Goal: Task Accomplishment & Management: Manage account settings

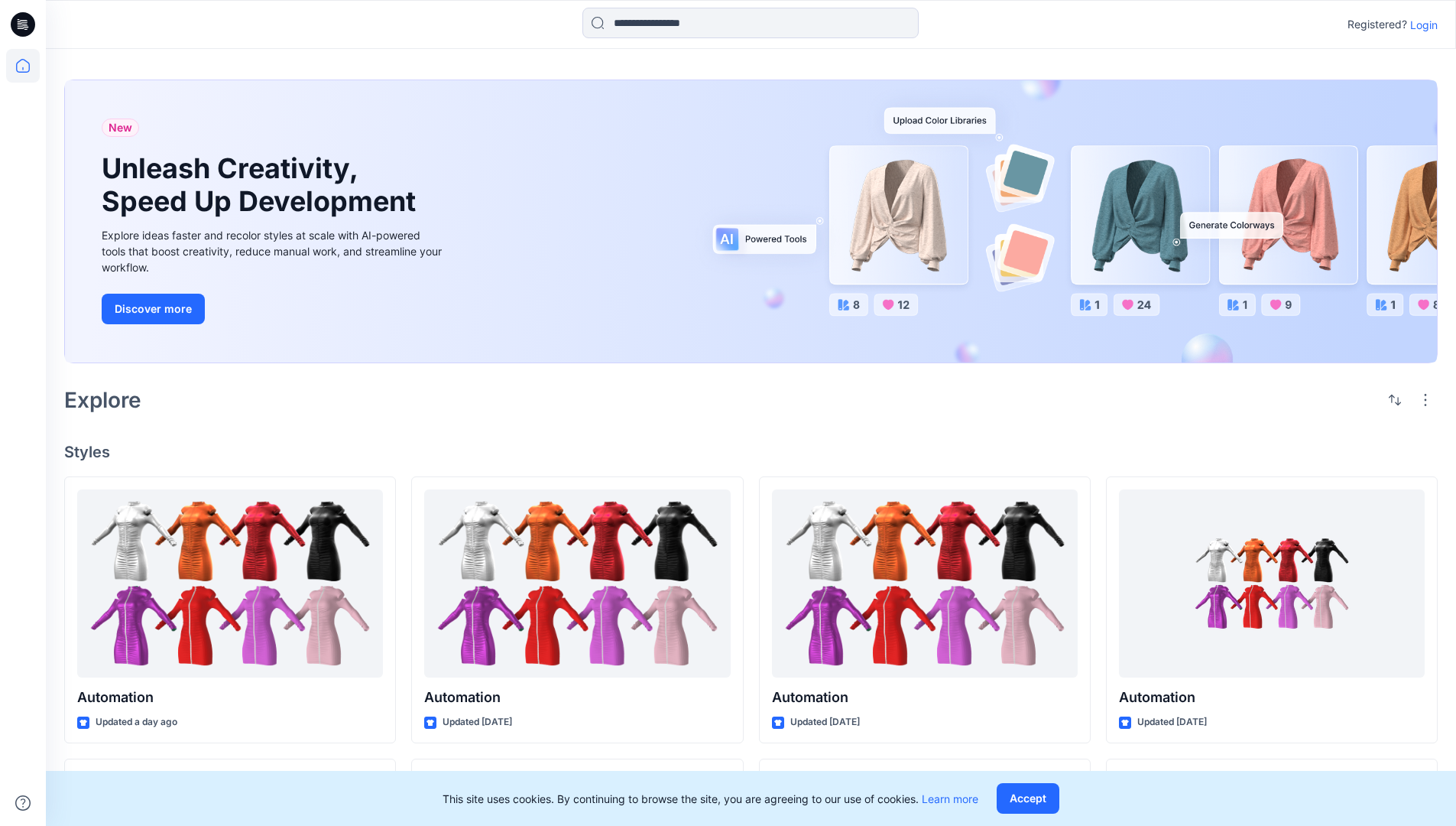
click at [1420, 25] on p "Login" at bounding box center [1424, 25] width 28 height 16
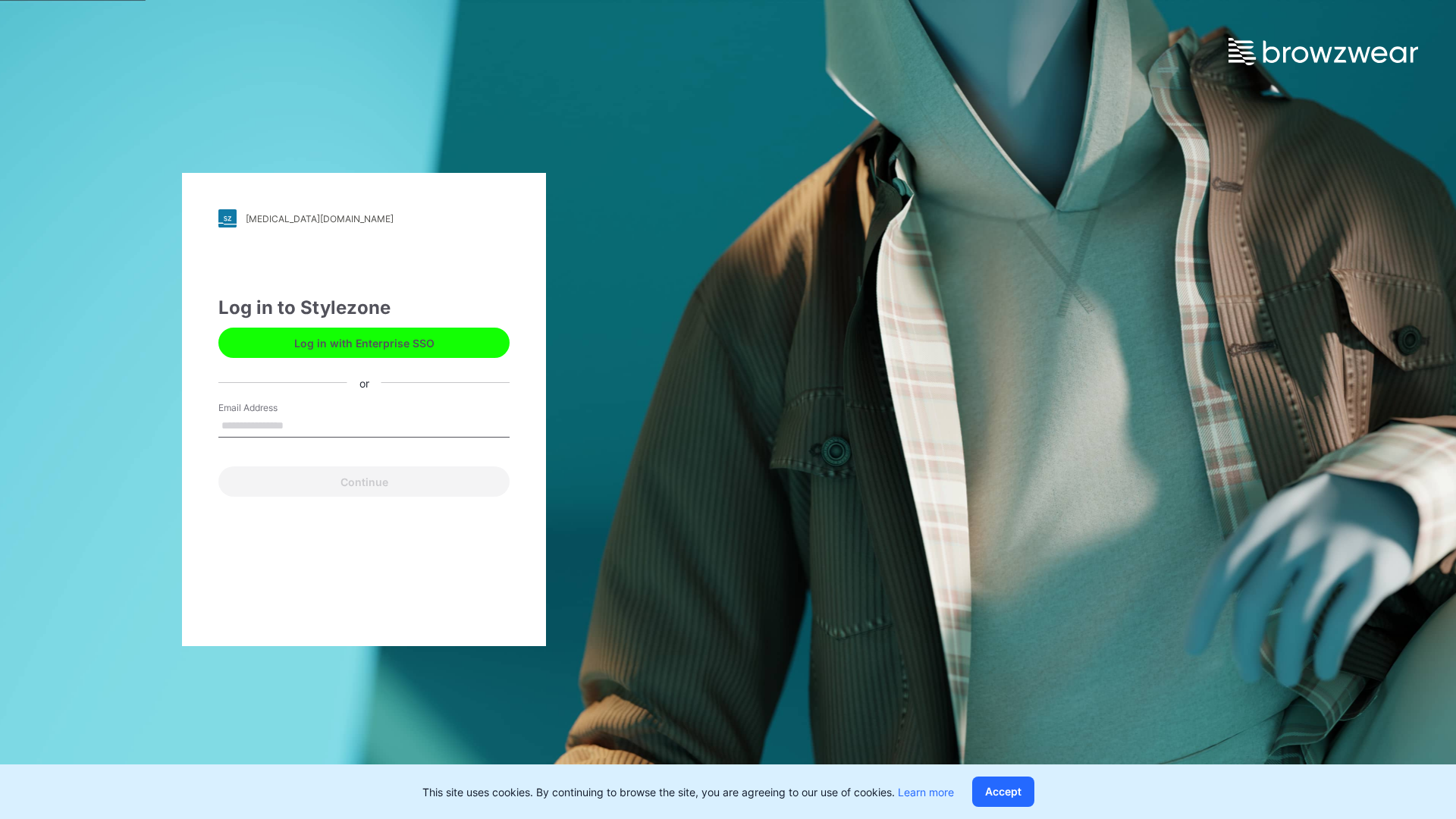
click at [300, 424] on input "Email Address" at bounding box center [364, 426] width 291 height 23
type input "**********"
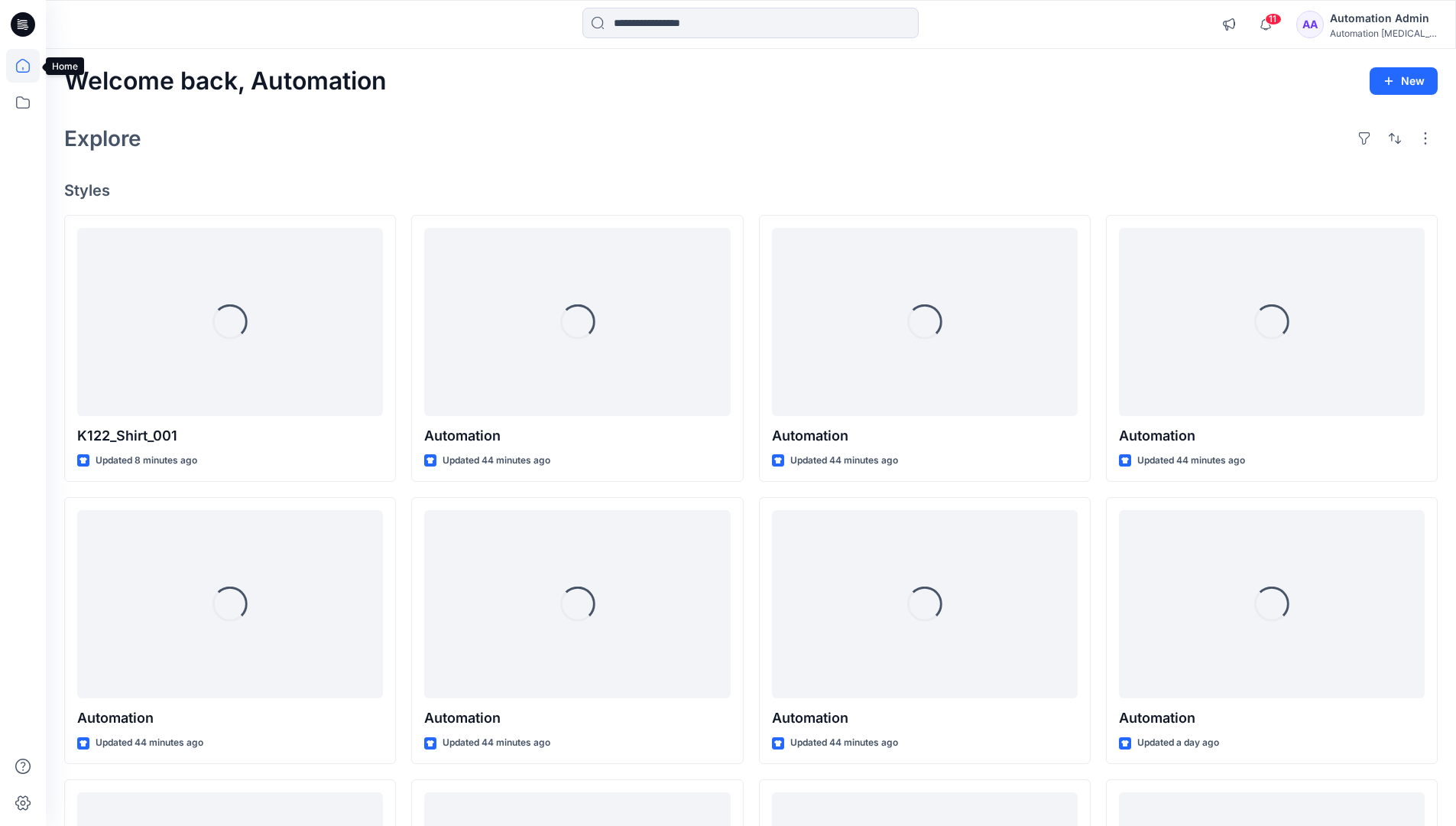
click at [29, 66] on icon at bounding box center [23, 66] width 14 height 14
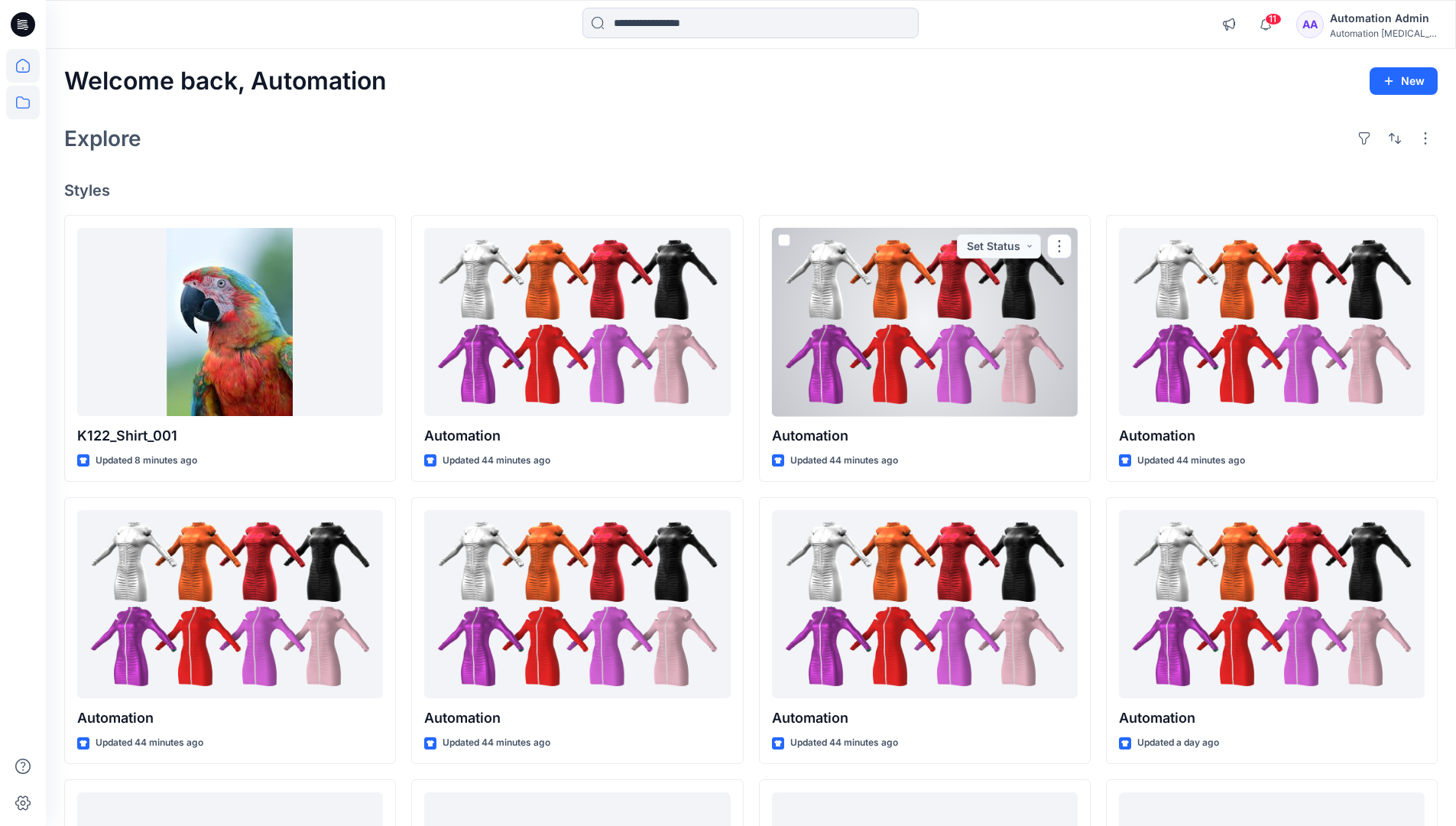
click at [24, 99] on icon at bounding box center [23, 103] width 14 height 12
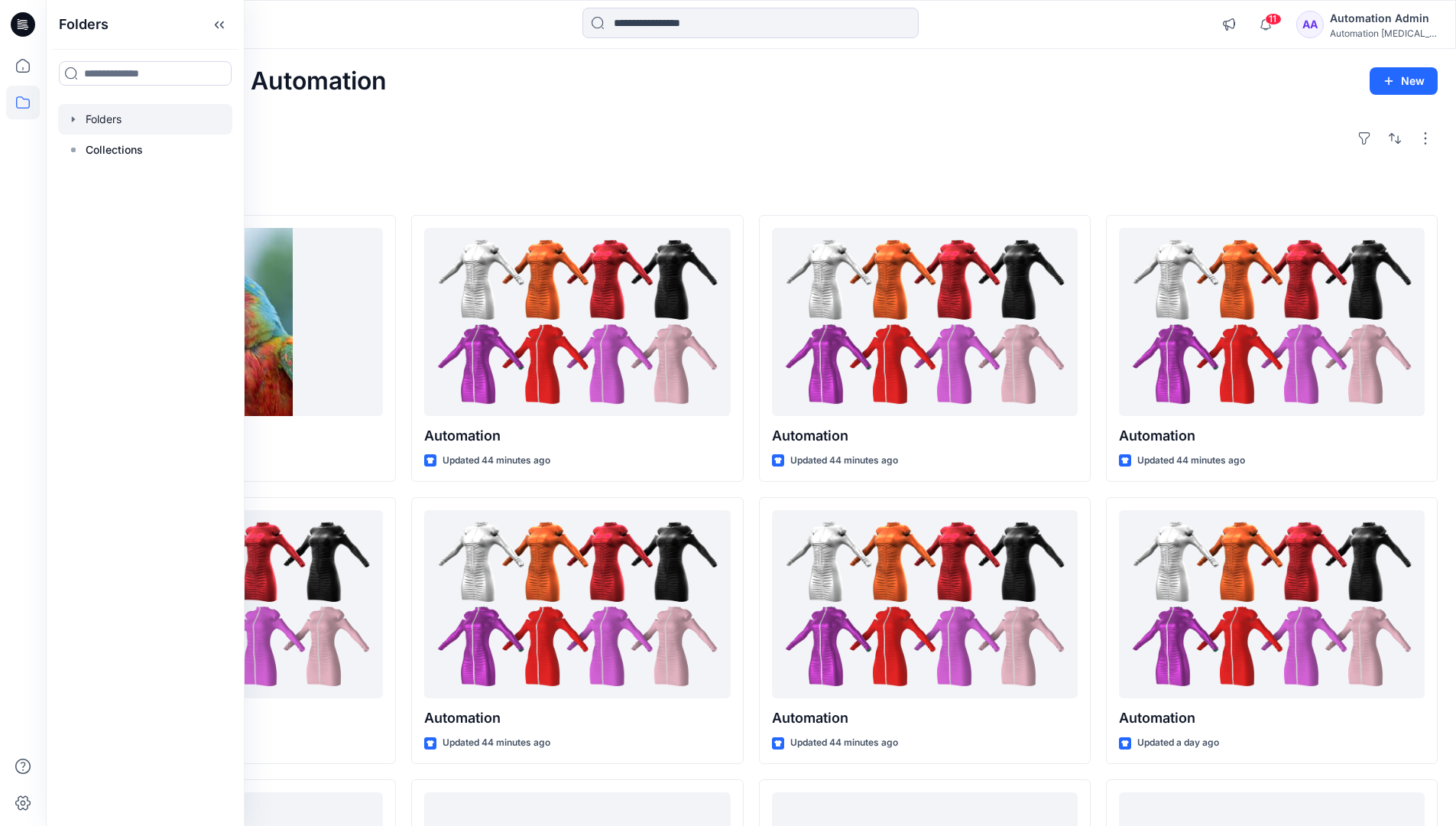
click at [155, 120] on div at bounding box center [145, 120] width 174 height 31
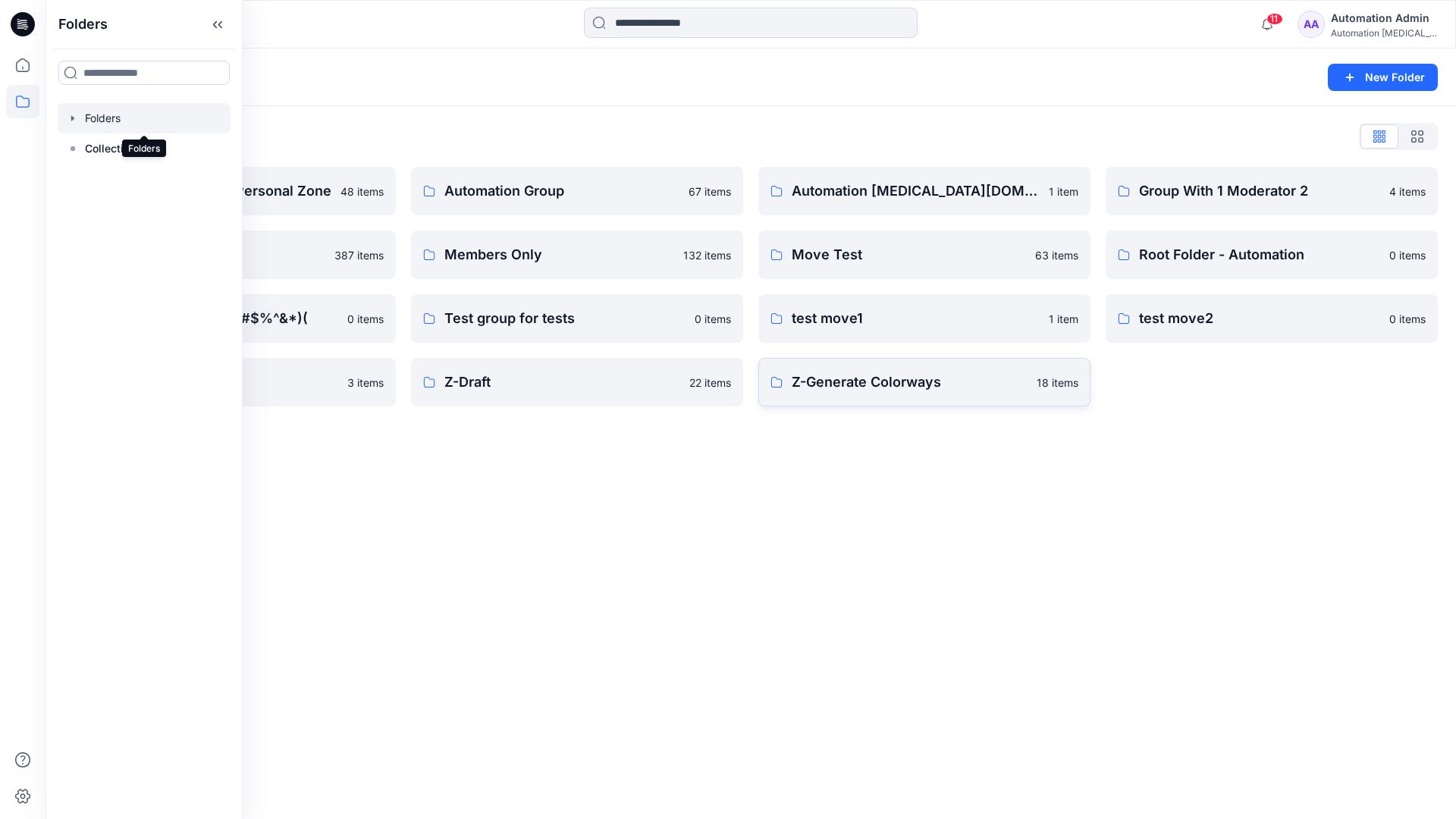
click at [977, 388] on p "Z-Generate Colorways" at bounding box center [909, 382] width 236 height 21
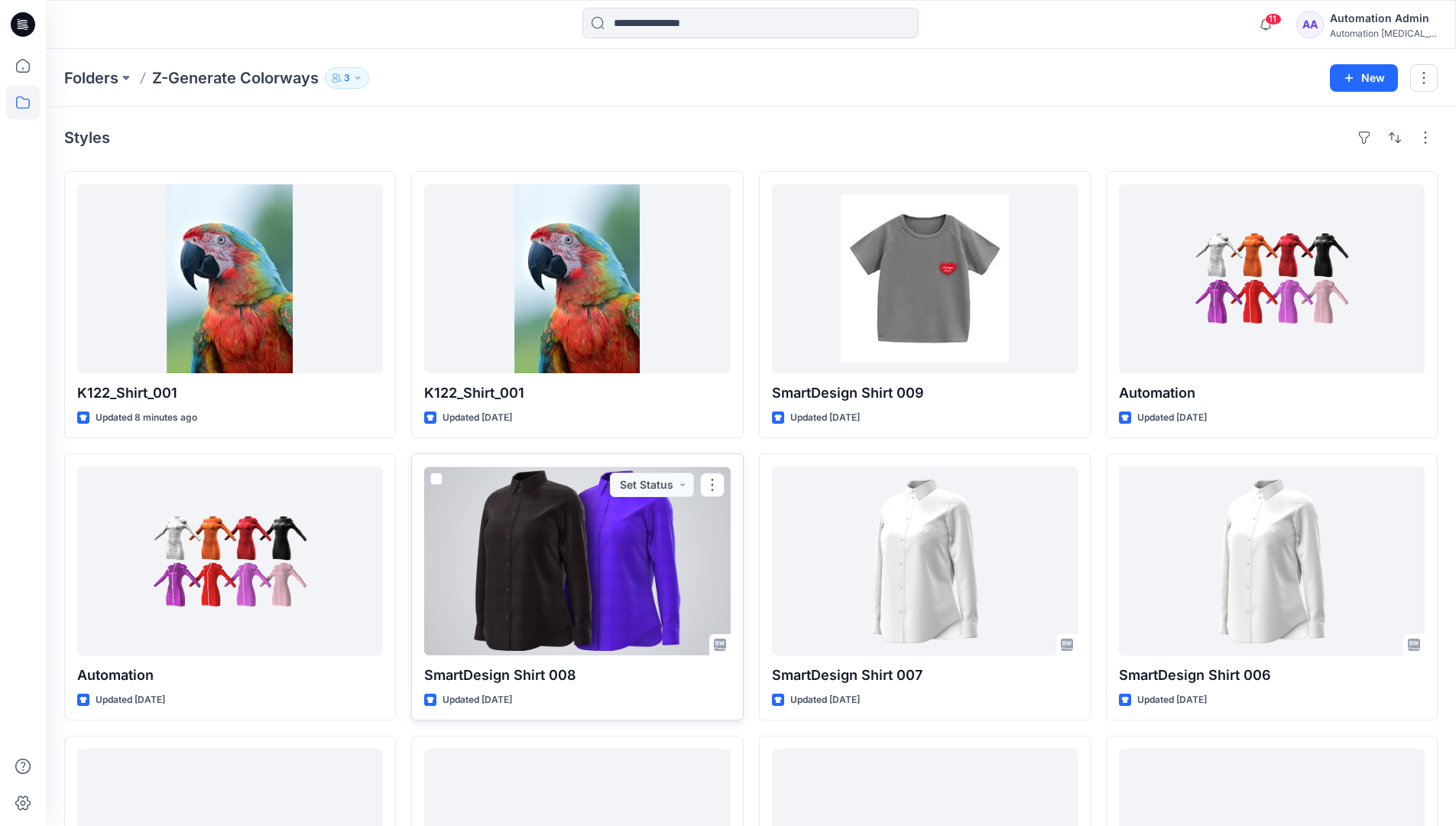
click at [436, 476] on span at bounding box center [436, 479] width 12 height 12
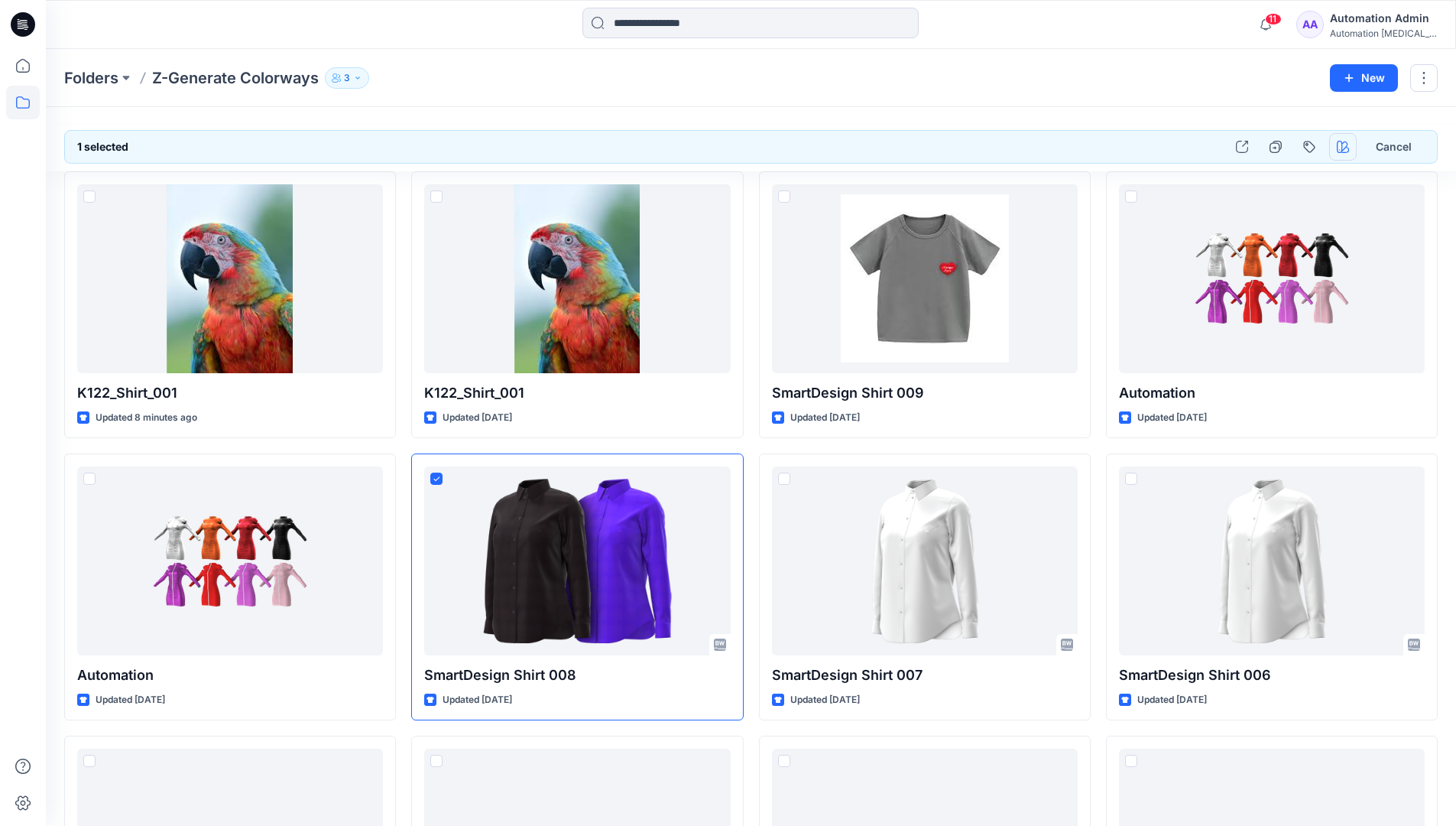
click at [1338, 142] on icon "button" at bounding box center [1343, 147] width 12 height 12
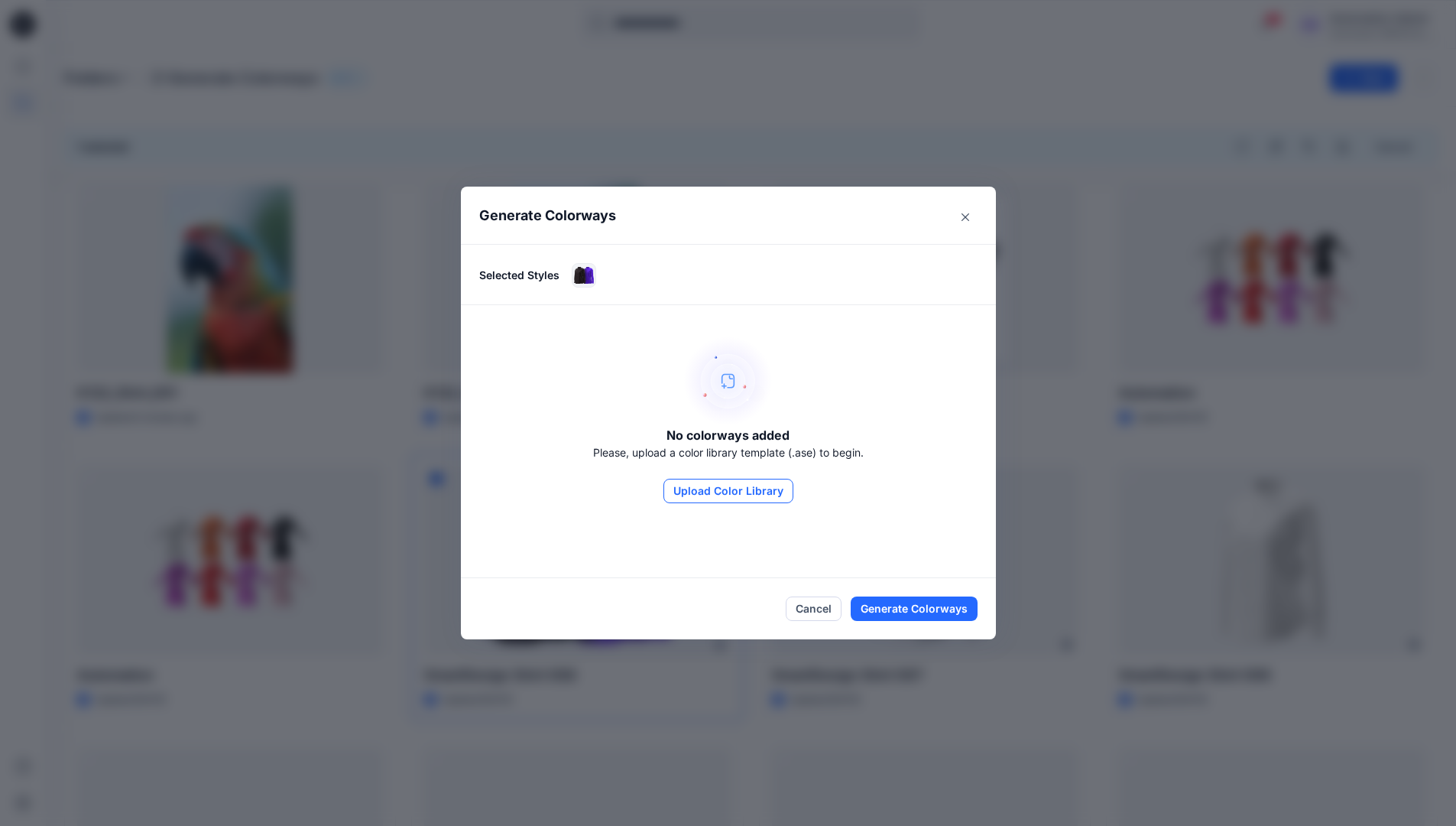
click at [721, 483] on button "Upload Color Library" at bounding box center [728, 491] width 130 height 25
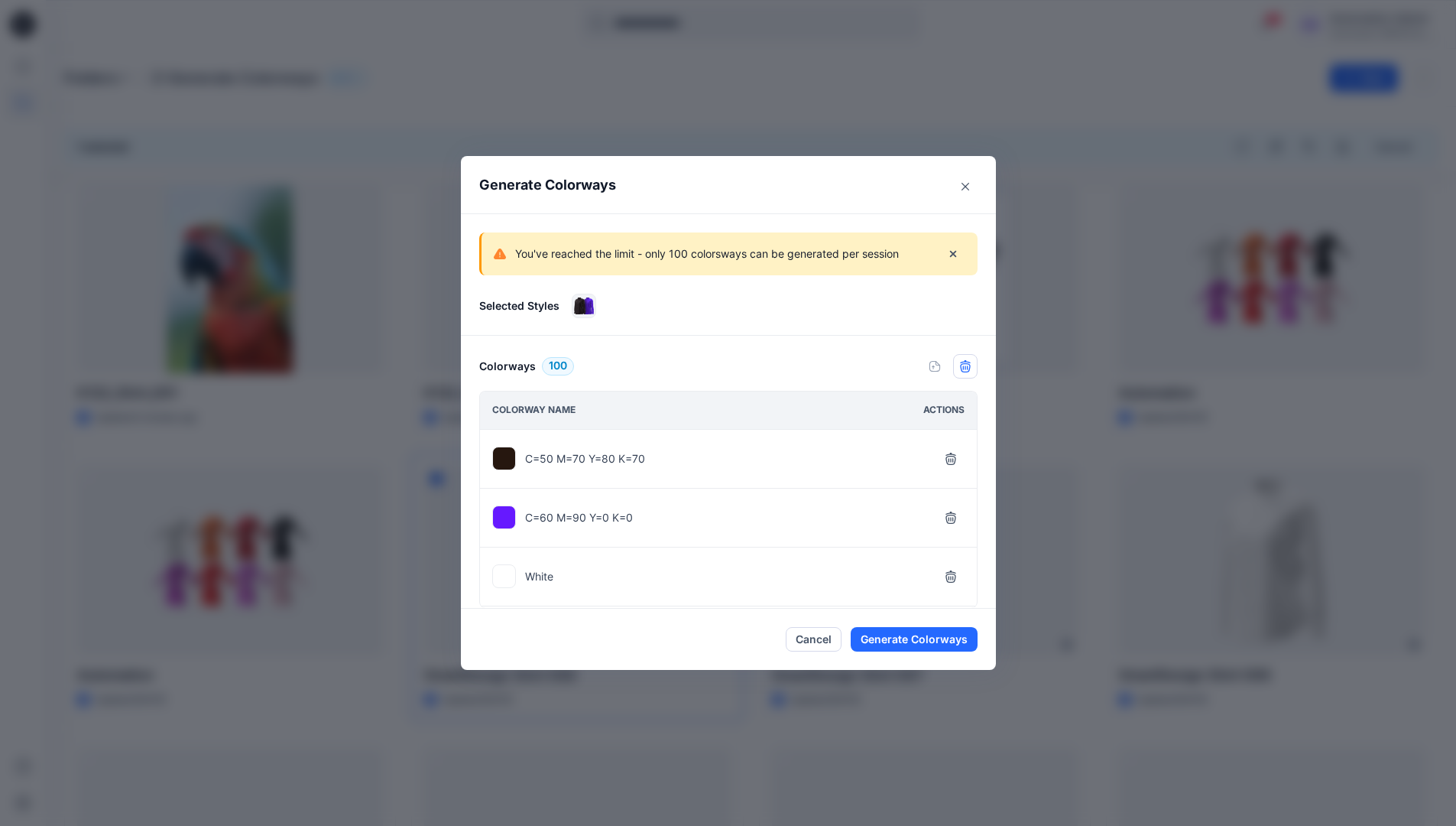
click at [971, 370] on icon "button" at bounding box center [965, 366] width 12 height 12
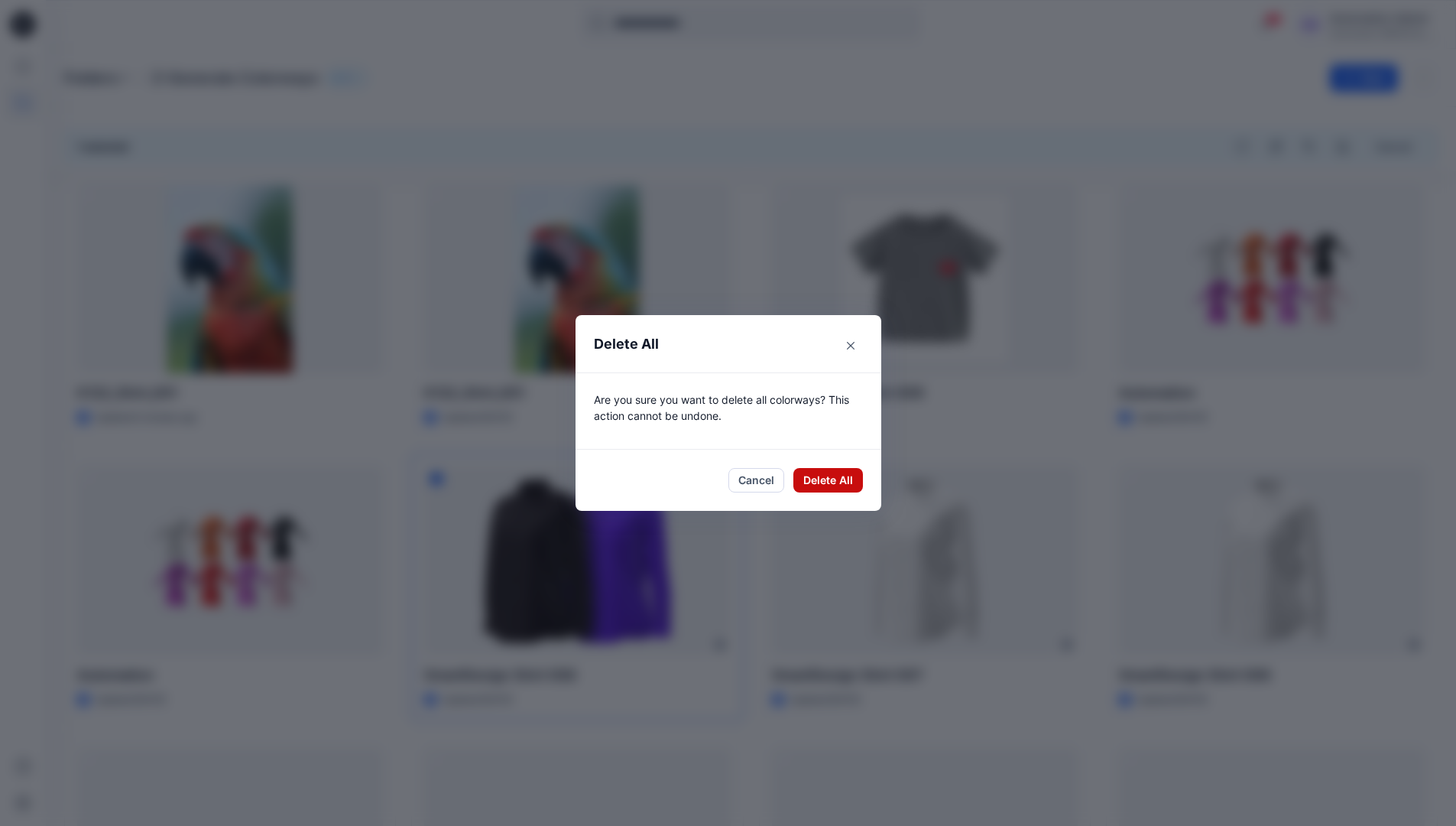
click at [833, 481] on button "Delete All" at bounding box center [828, 480] width 69 height 25
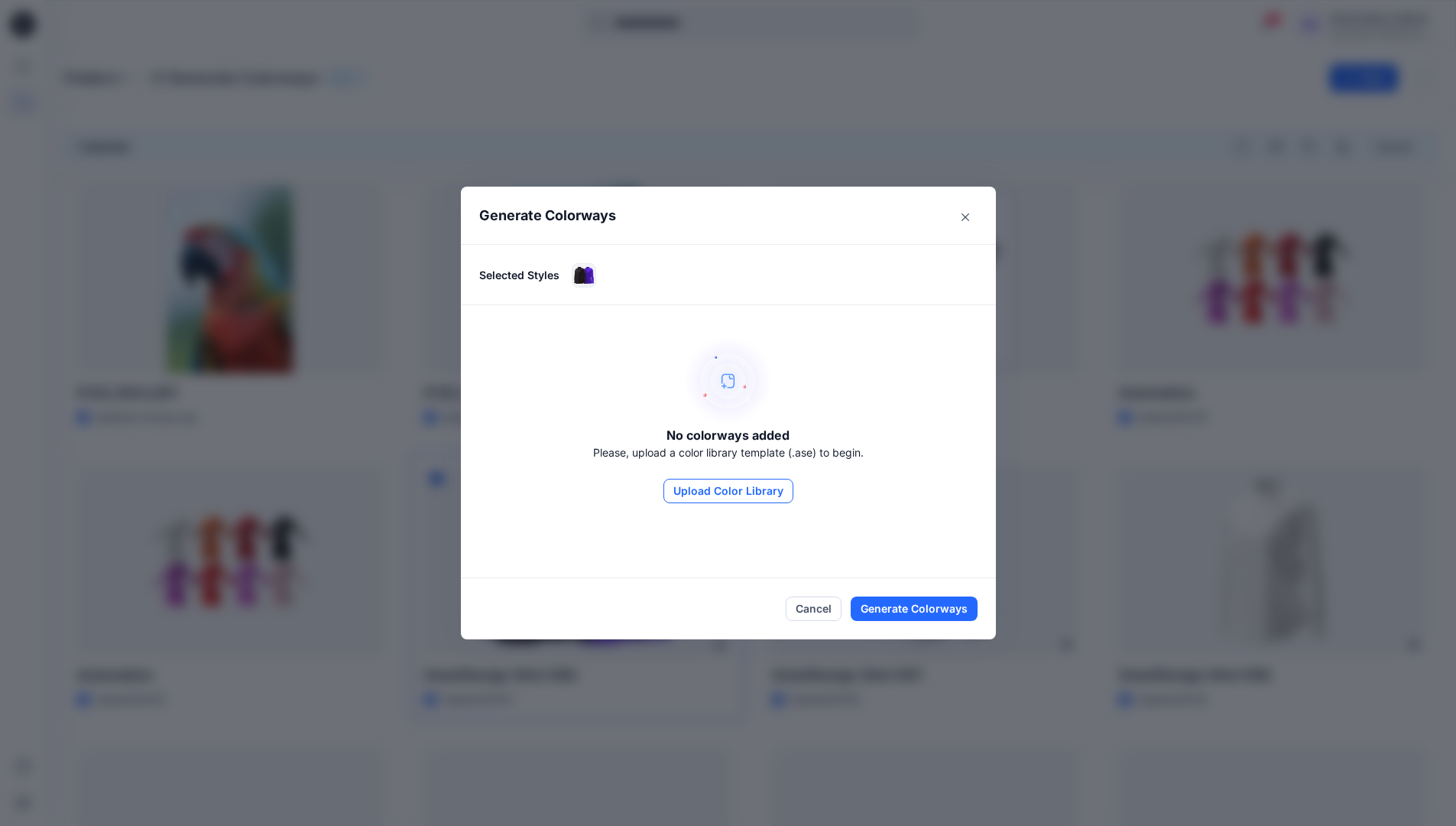
click at [768, 496] on button "Upload Color Library" at bounding box center [728, 491] width 130 height 25
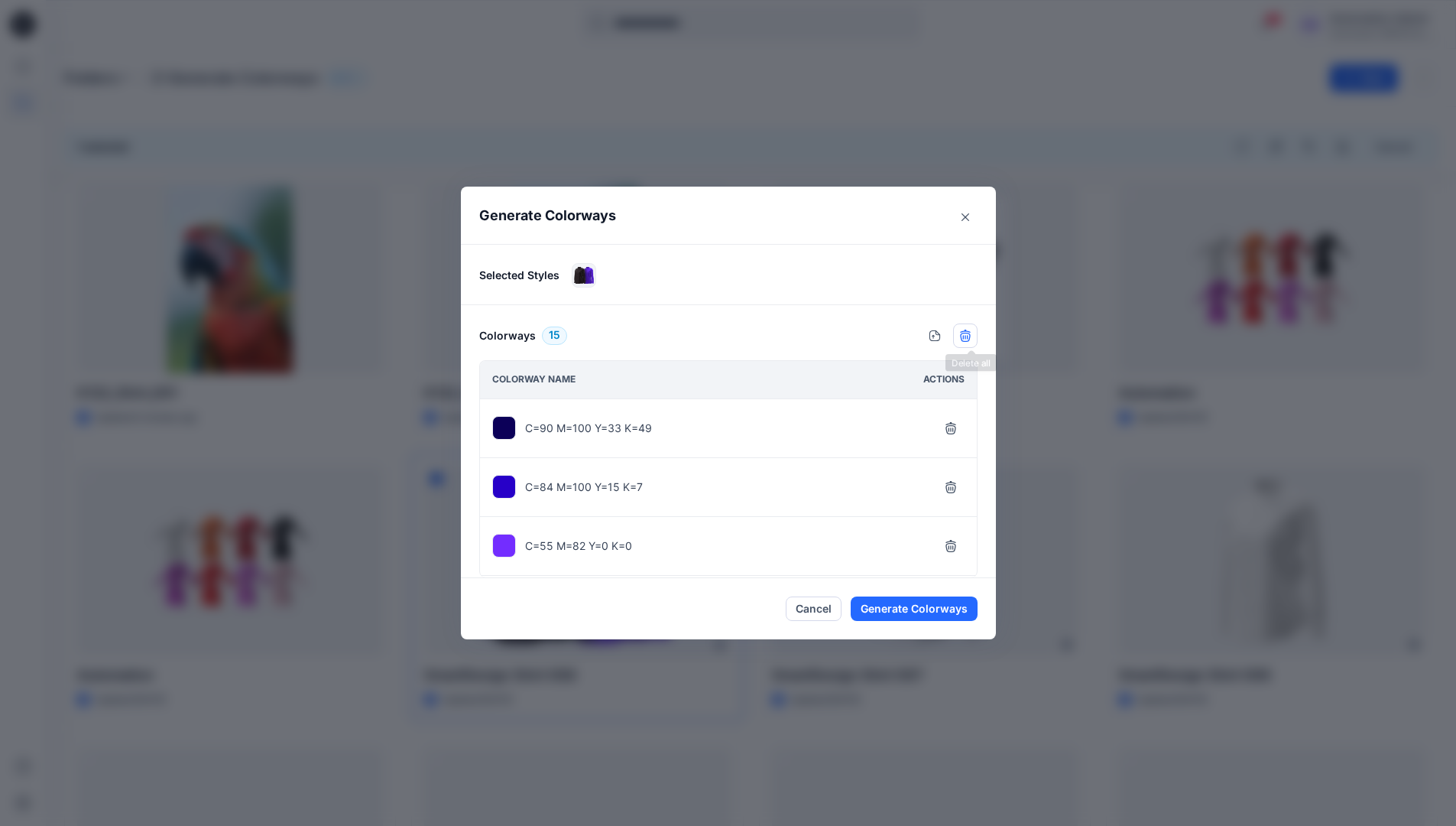
click at [969, 336] on icon "button" at bounding box center [965, 335] width 12 height 12
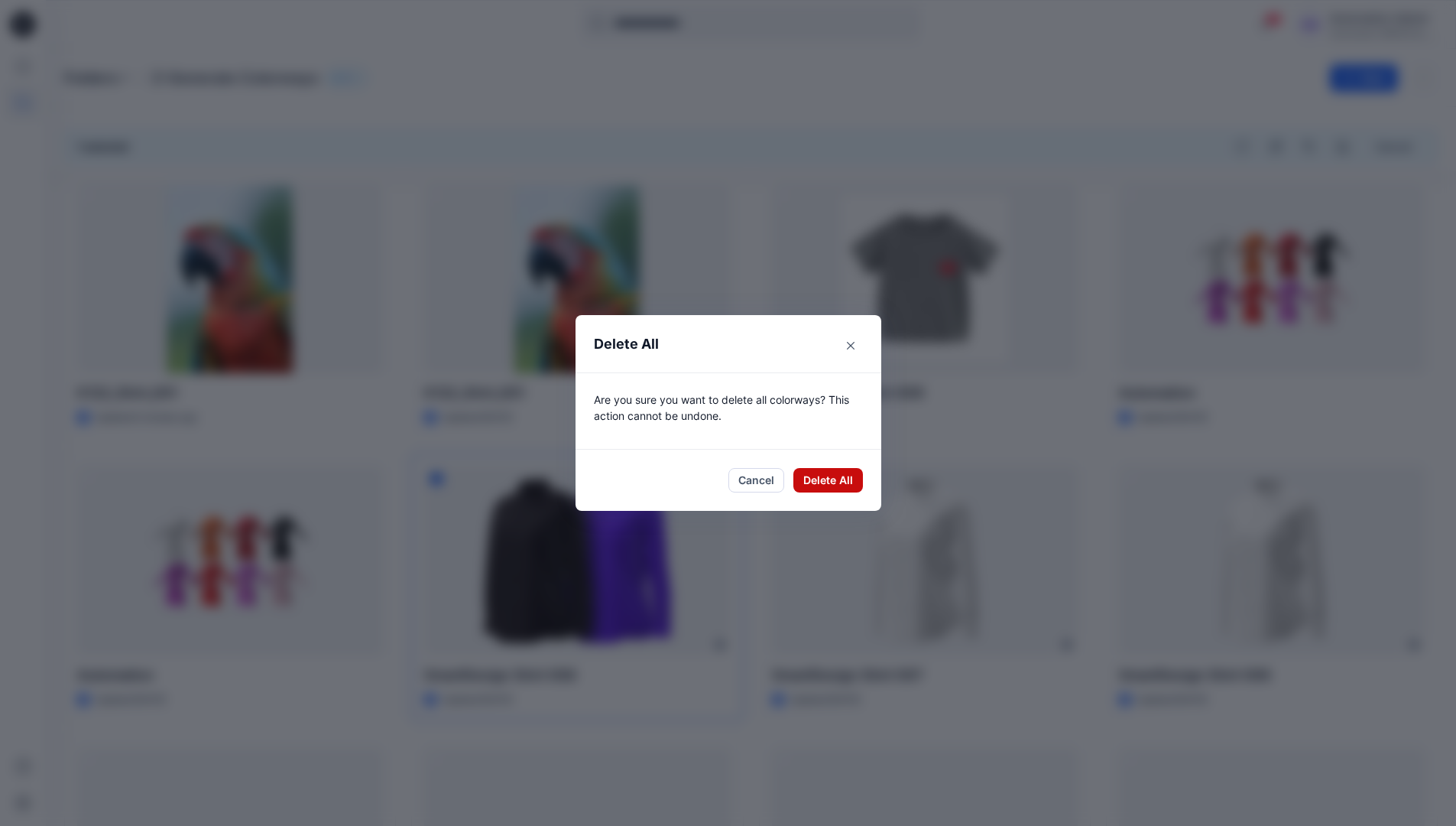
click at [823, 478] on button "Delete All" at bounding box center [828, 480] width 69 height 25
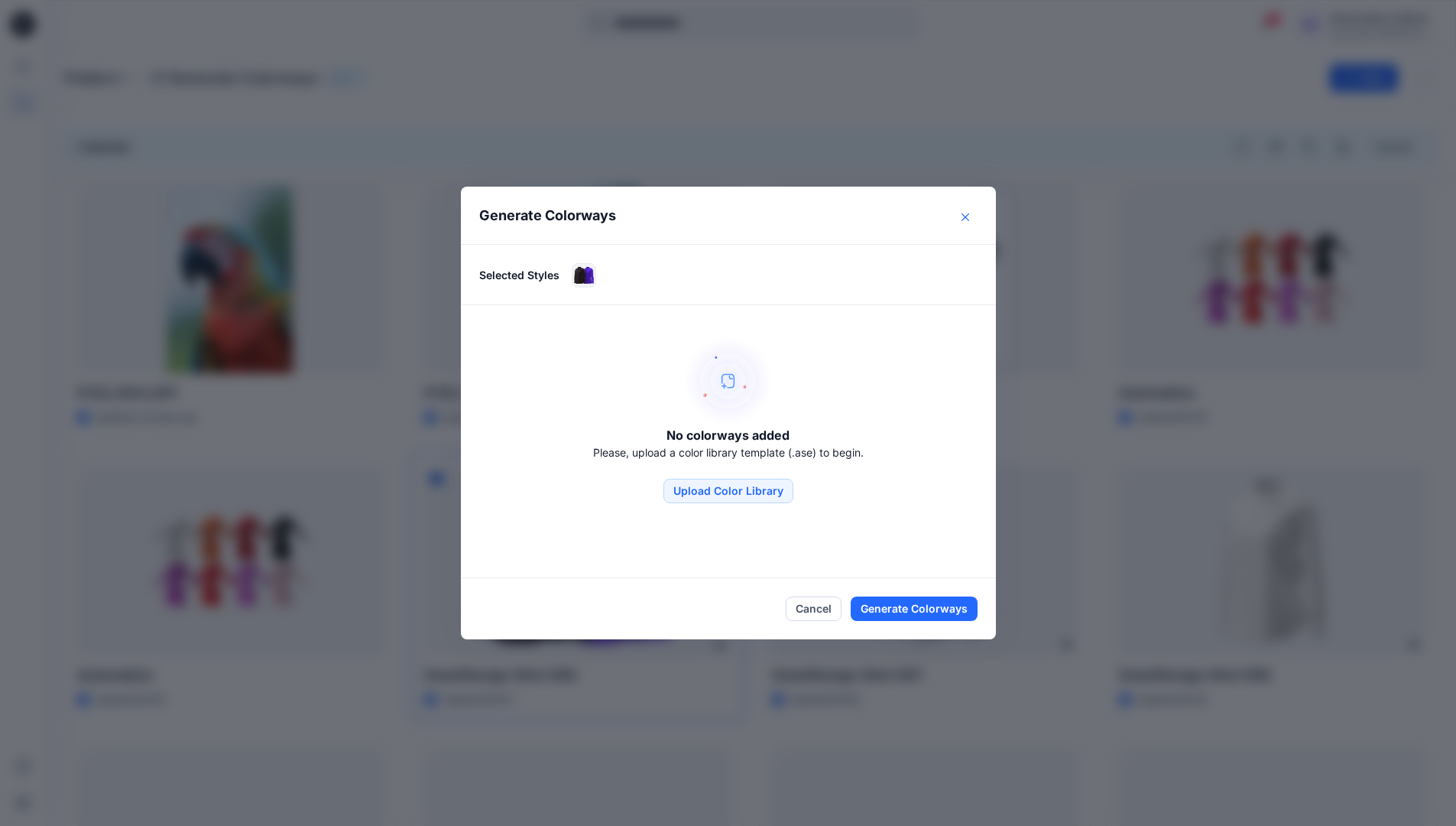
click at [968, 221] on button "Close" at bounding box center [965, 217] width 25 height 25
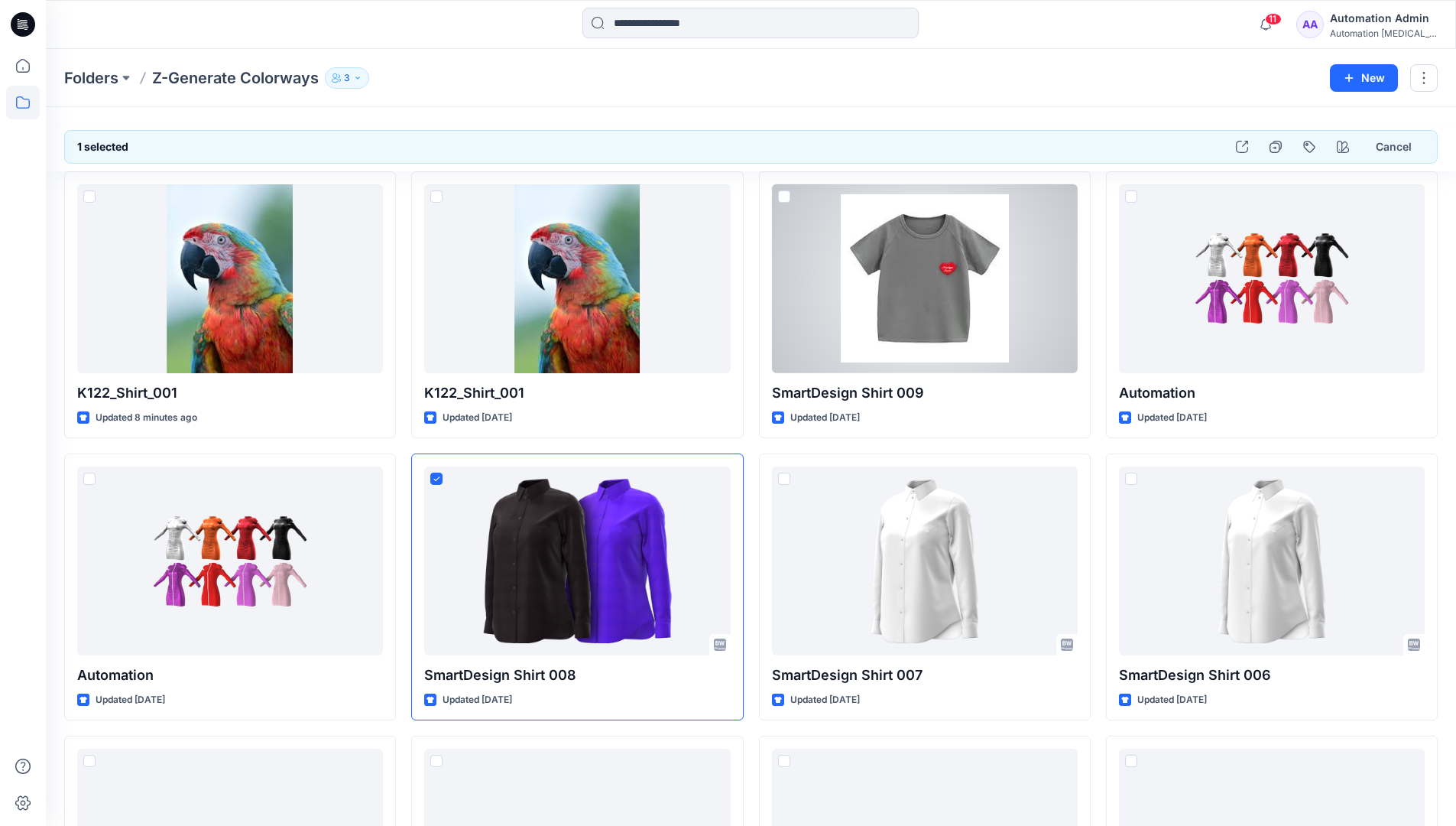
click at [1364, 19] on div "Automation Admin" at bounding box center [1383, 19] width 107 height 19
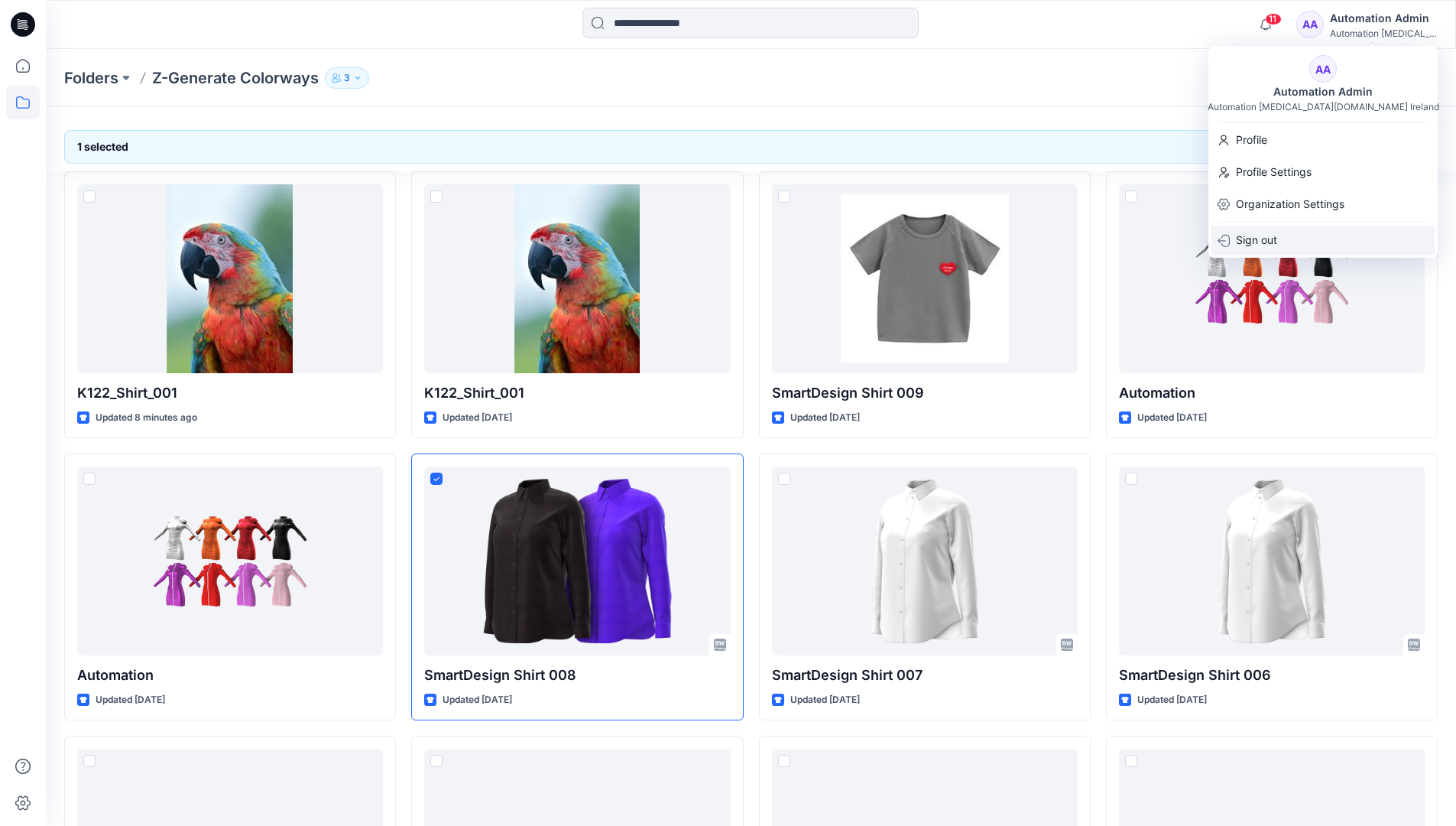
click at [1293, 240] on div "Sign out" at bounding box center [1323, 240] width 224 height 29
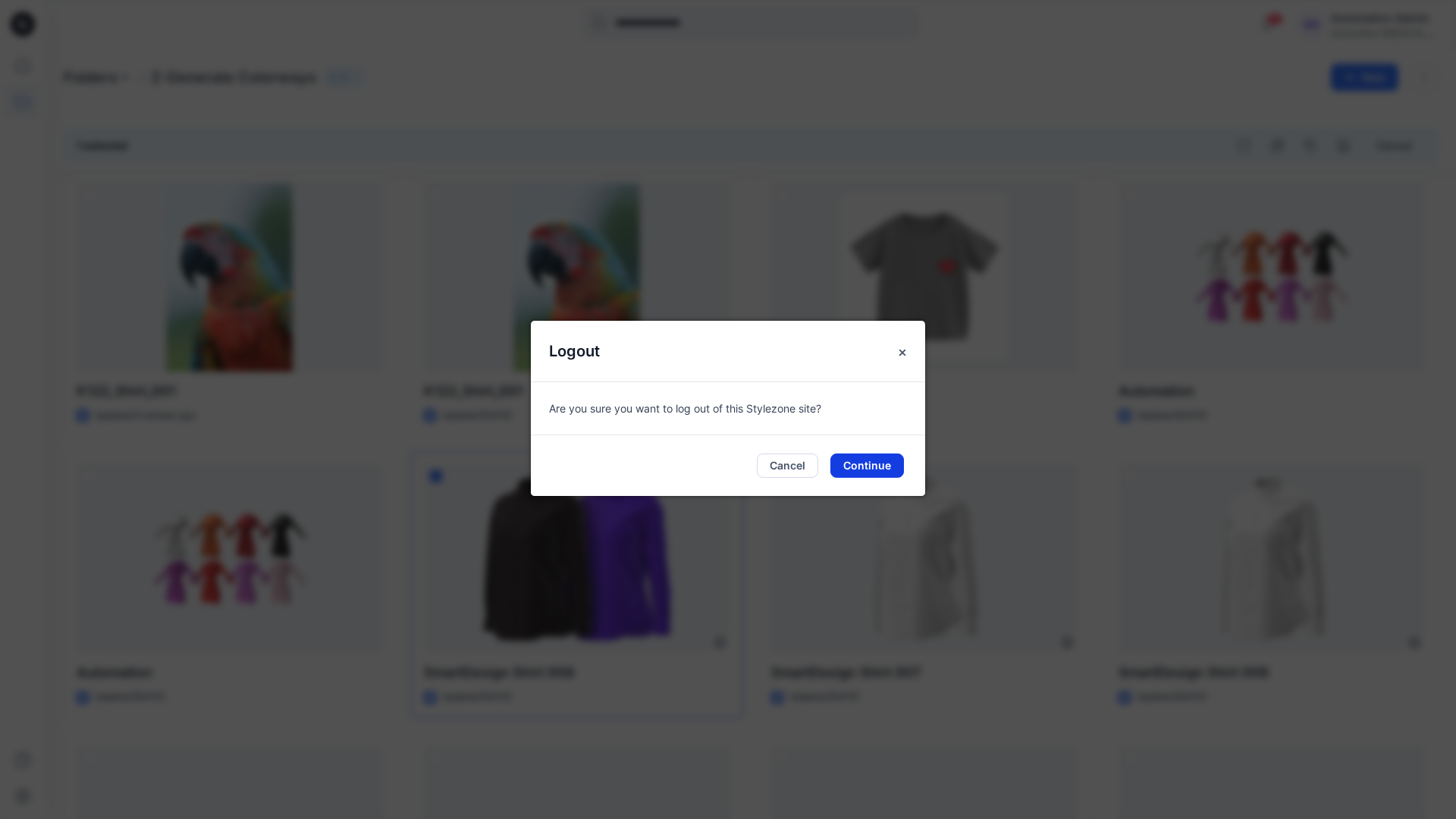
click at [863, 465] on button "Continue" at bounding box center [867, 466] width 73 height 24
